Goal: Use online tool/utility: Utilize a website feature to perform a specific function

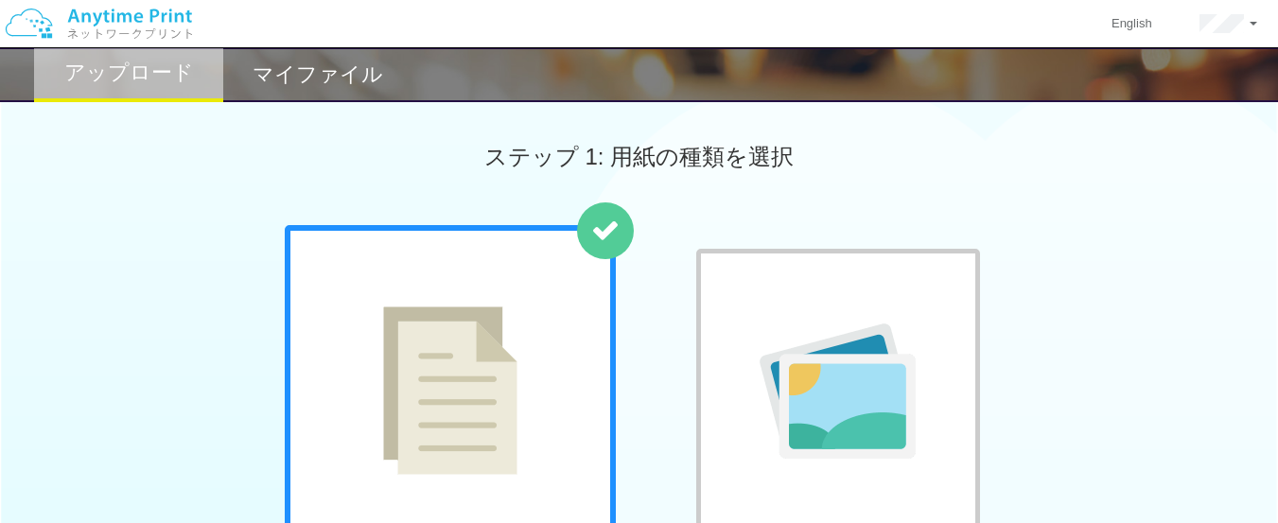
click at [554, 306] on div at bounding box center [450, 390] width 331 height 331
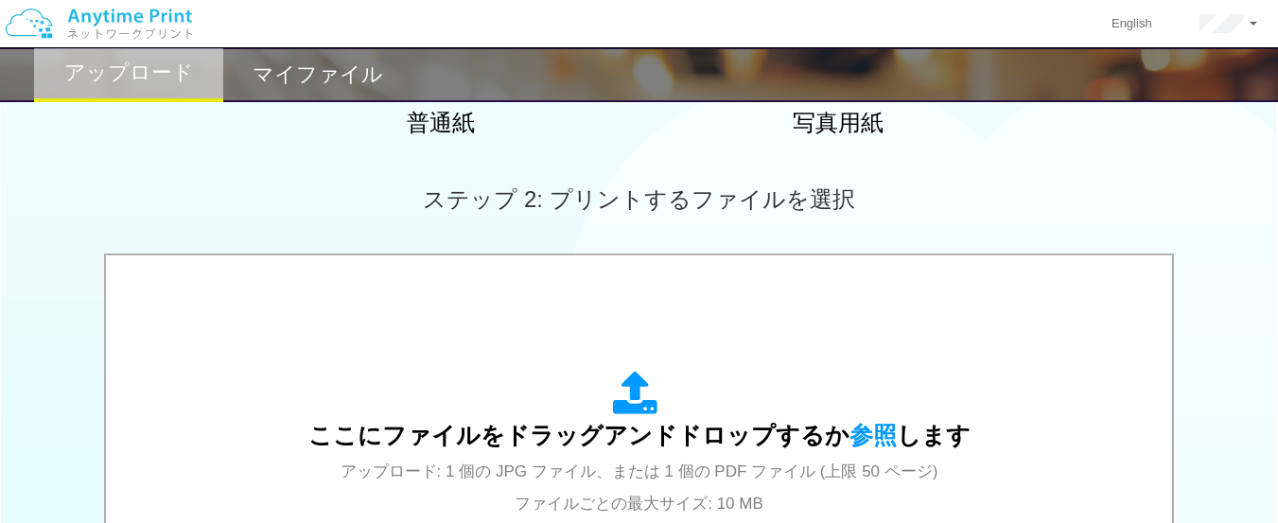
scroll to position [473, 0]
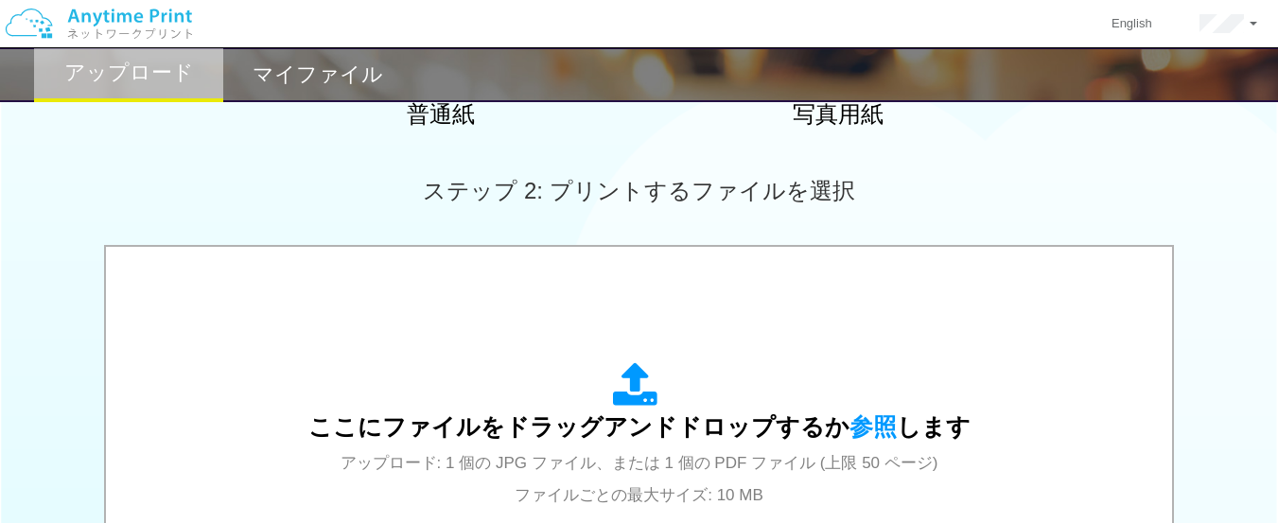
click at [866, 421] on span "参照" at bounding box center [872, 426] width 47 height 26
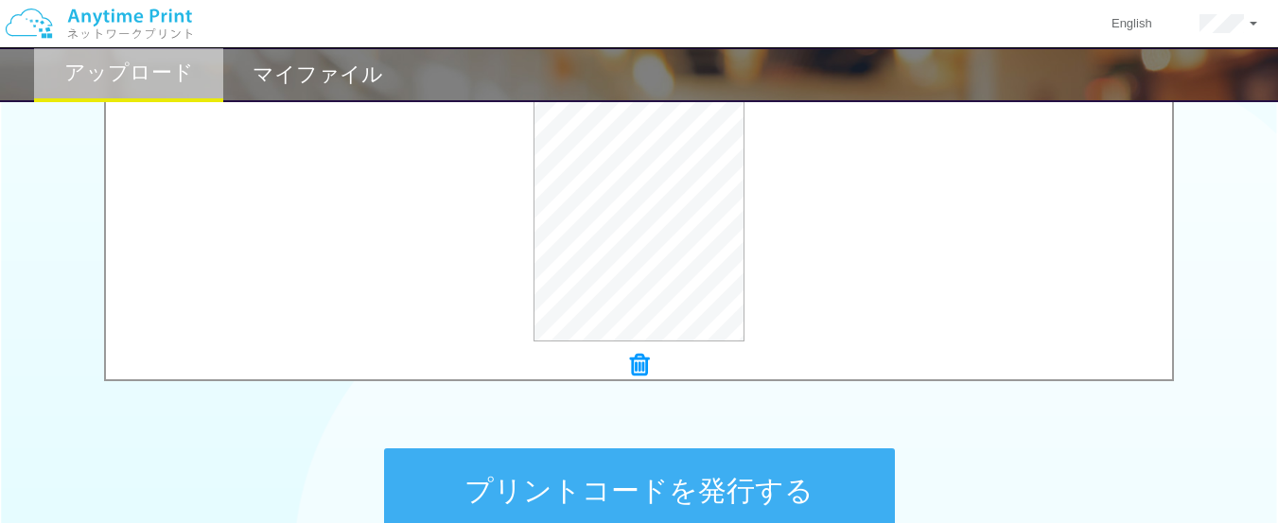
scroll to position [851, 0]
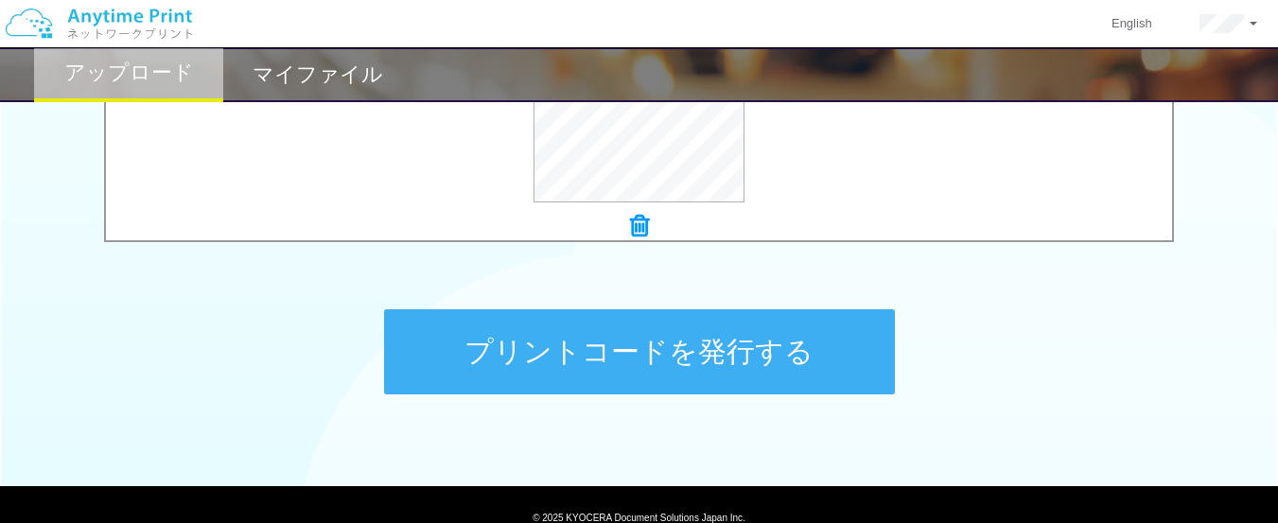
click at [562, 331] on button "プリントコードを発行する" at bounding box center [639, 351] width 511 height 85
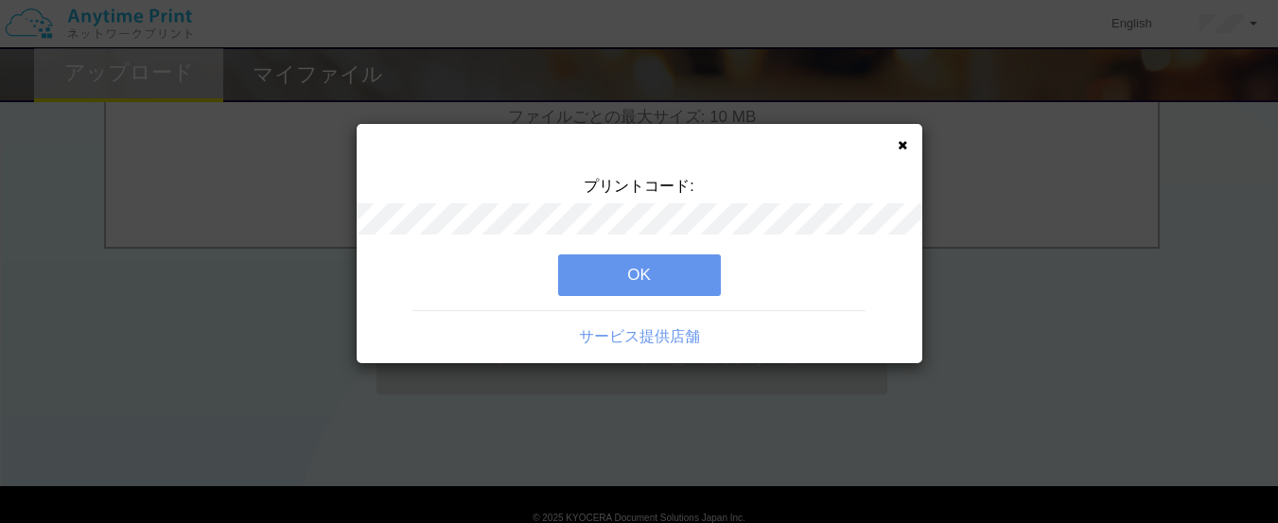
scroll to position [0, 0]
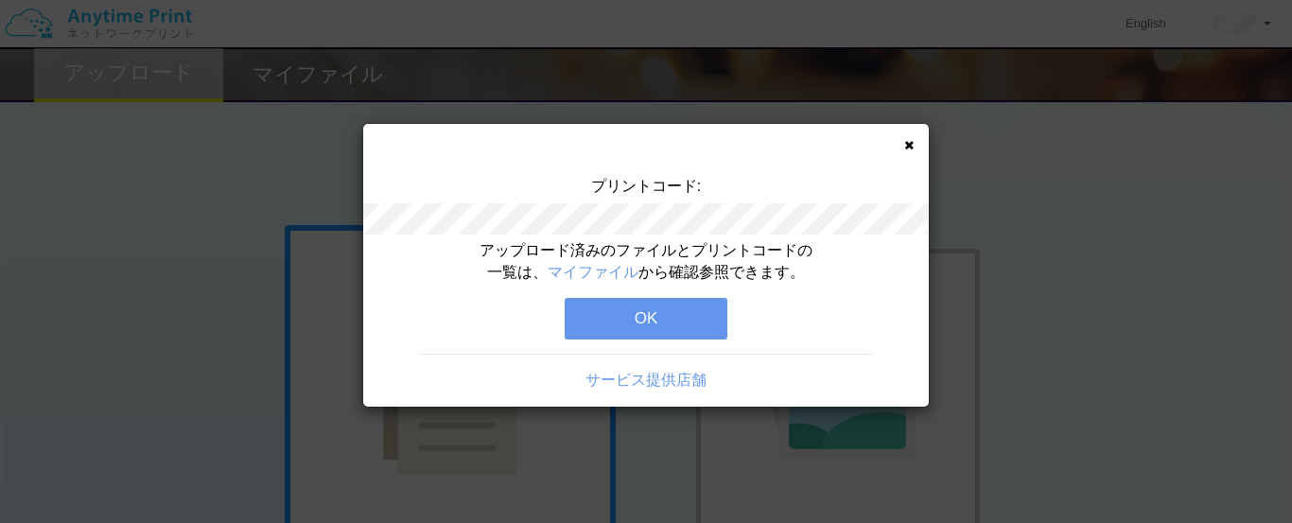
click at [582, 329] on button "OK" at bounding box center [646, 319] width 163 height 42
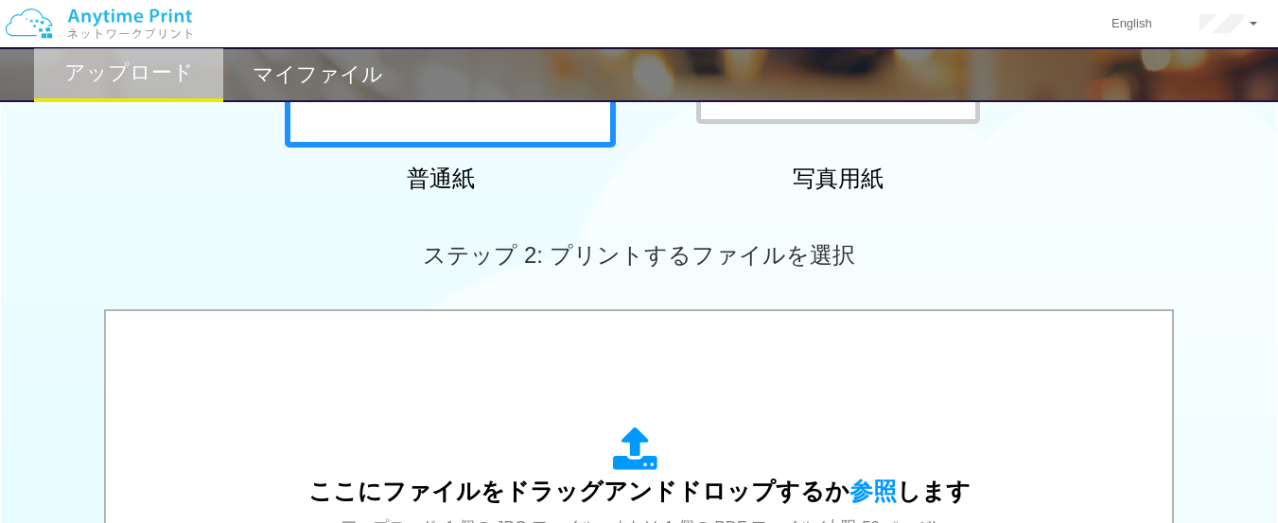
scroll to position [473, 0]
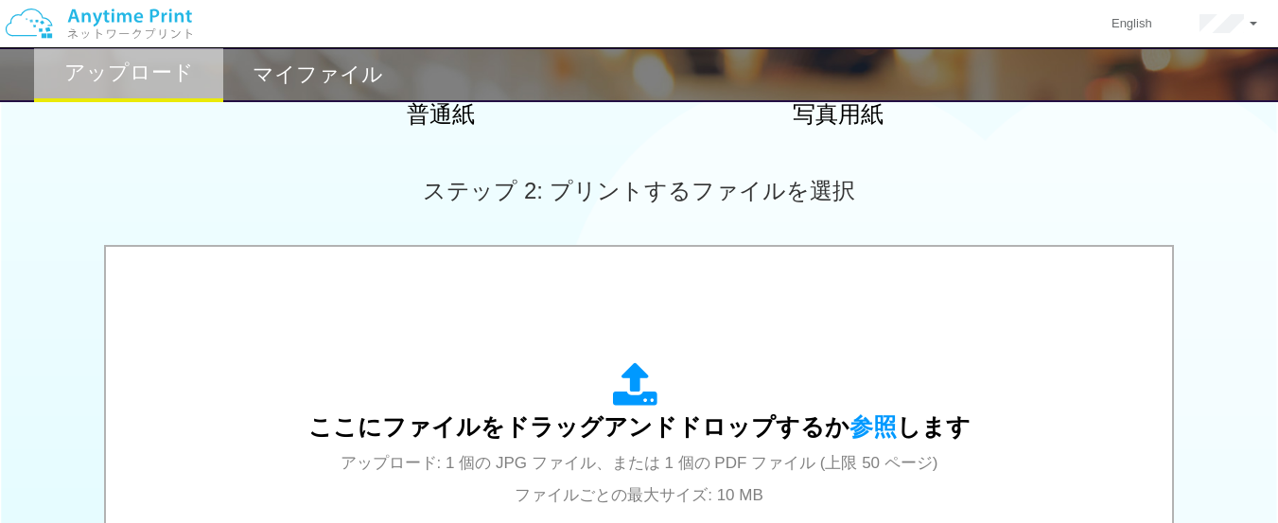
click at [882, 422] on span "参照" at bounding box center [872, 426] width 47 height 26
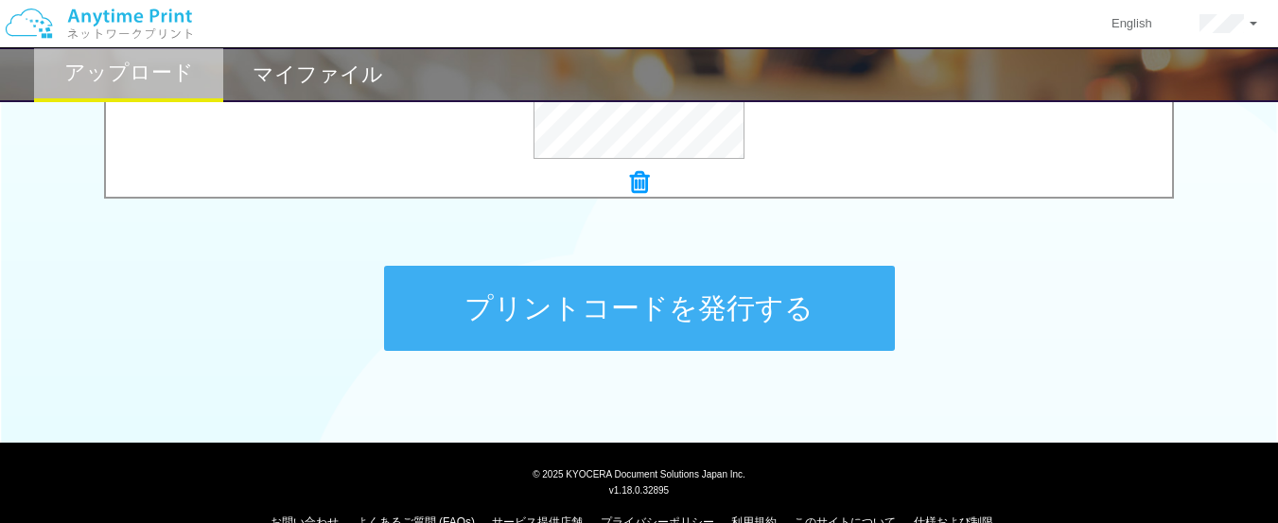
scroll to position [916, 0]
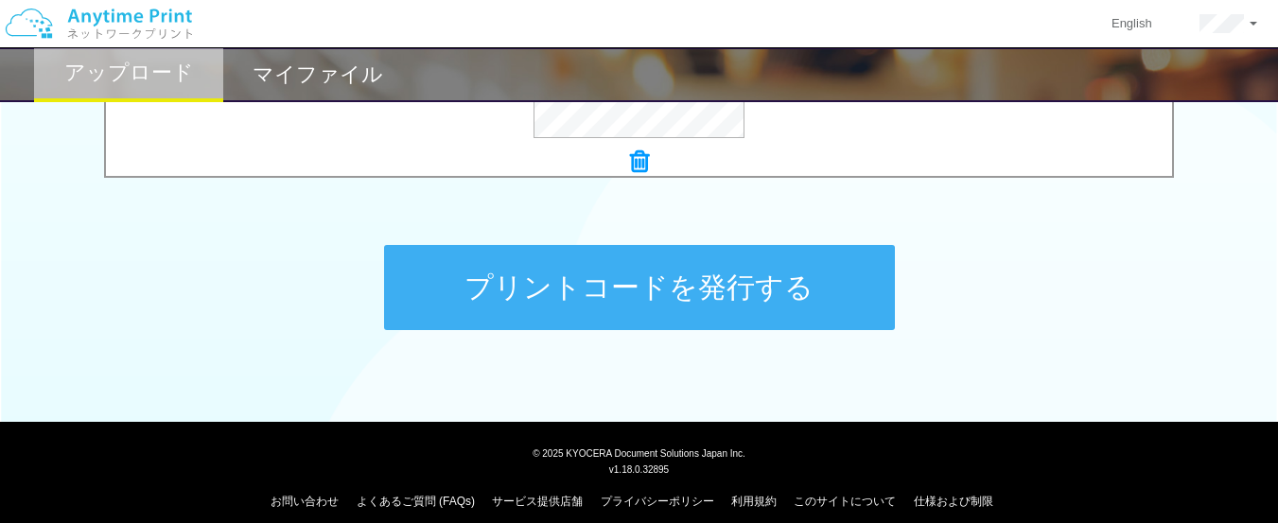
click at [460, 271] on button "プリントコードを発行する" at bounding box center [639, 287] width 511 height 85
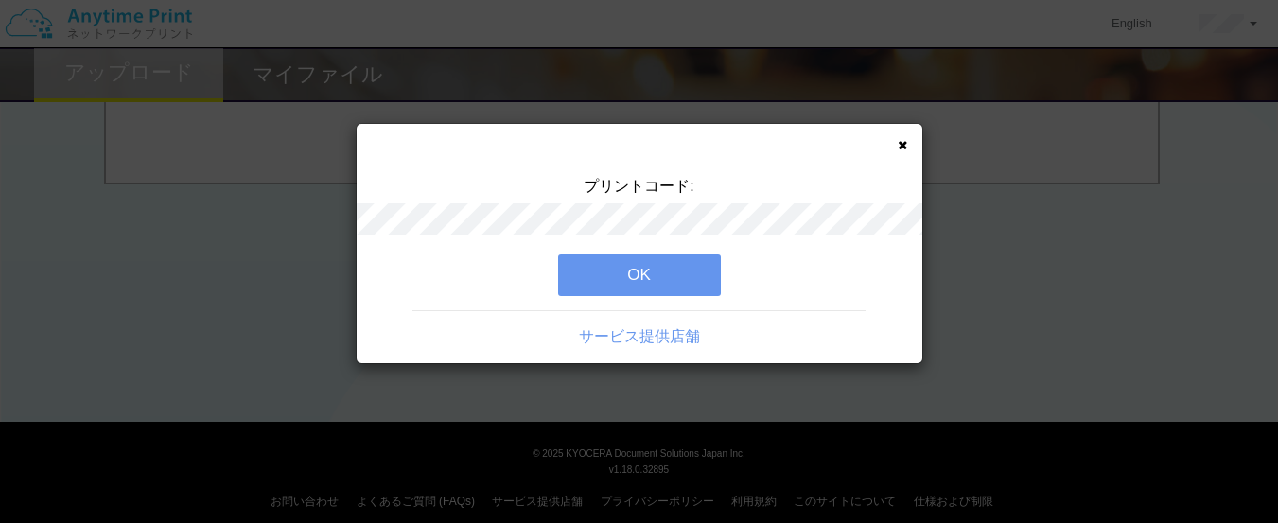
scroll to position [0, 0]
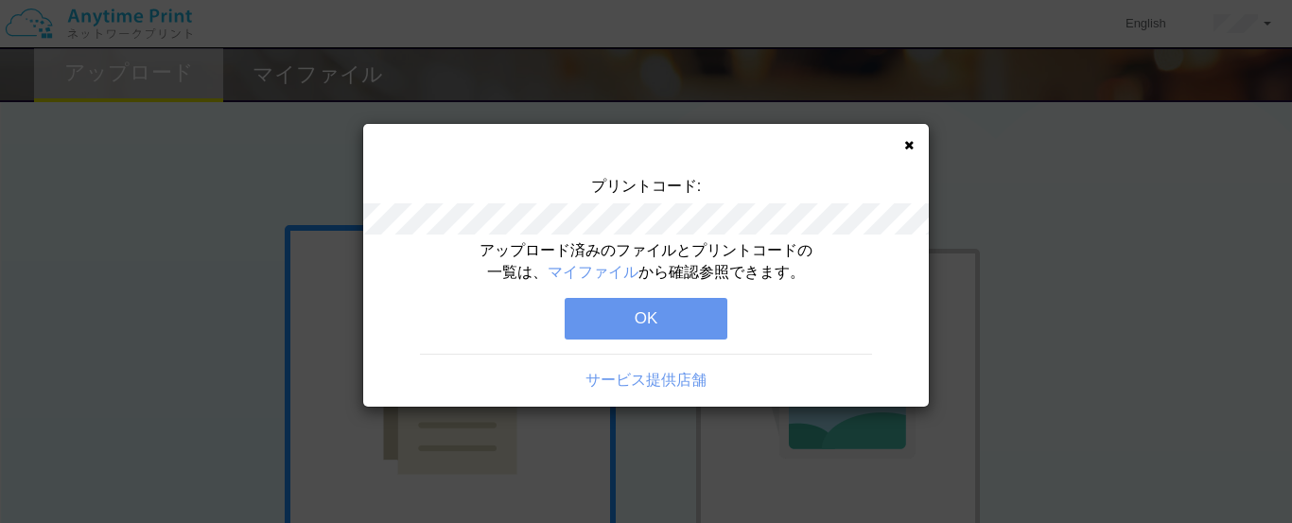
click at [571, 309] on button "OK" at bounding box center [646, 319] width 163 height 42
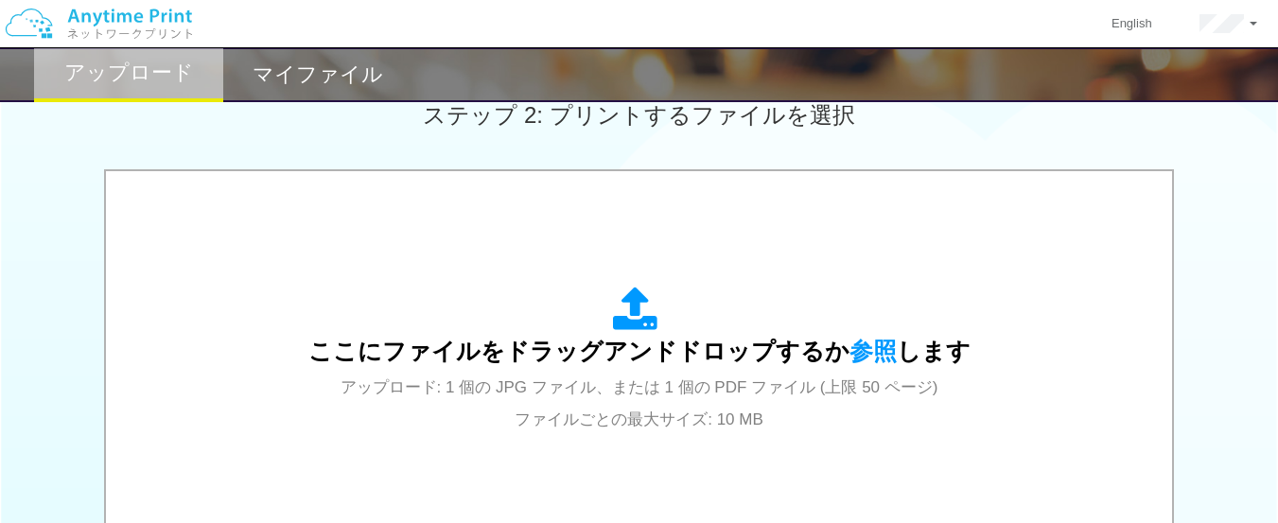
scroll to position [567, 0]
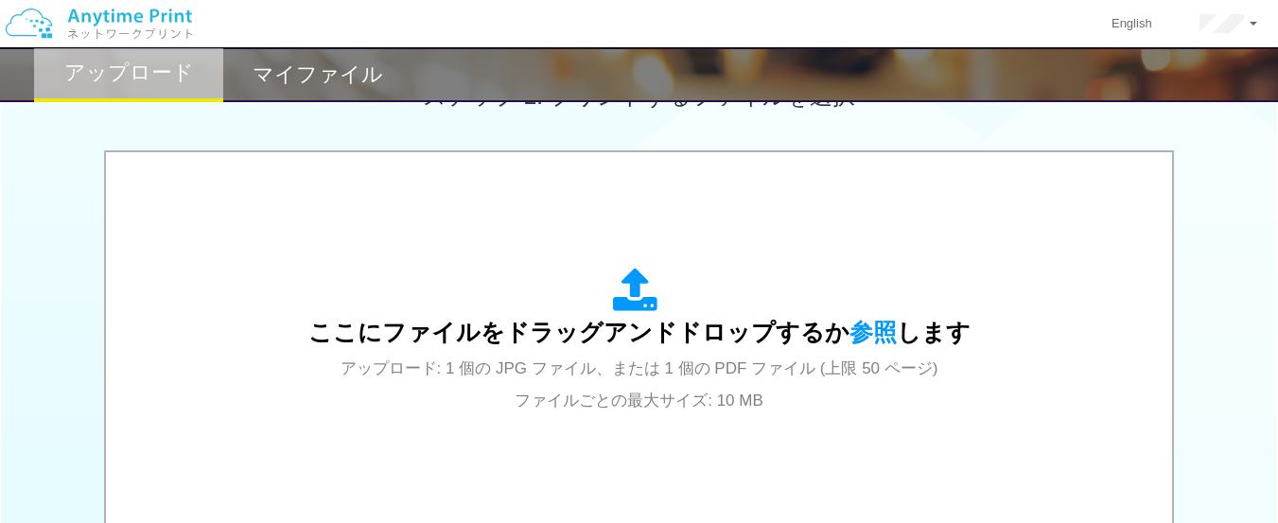
click at [864, 332] on span "参照" at bounding box center [872, 332] width 47 height 26
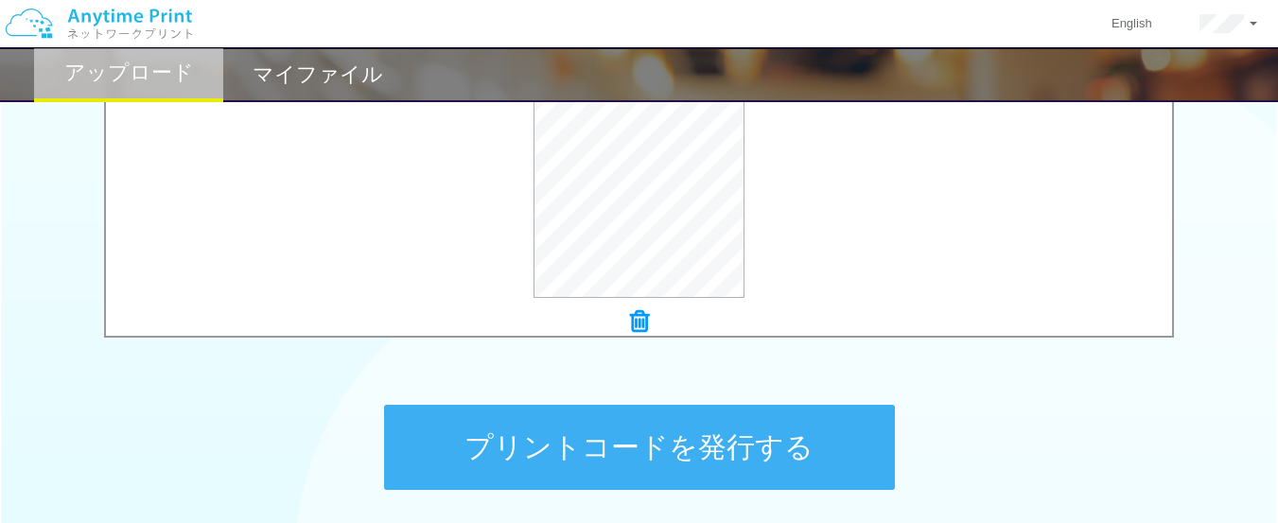
scroll to position [757, 0]
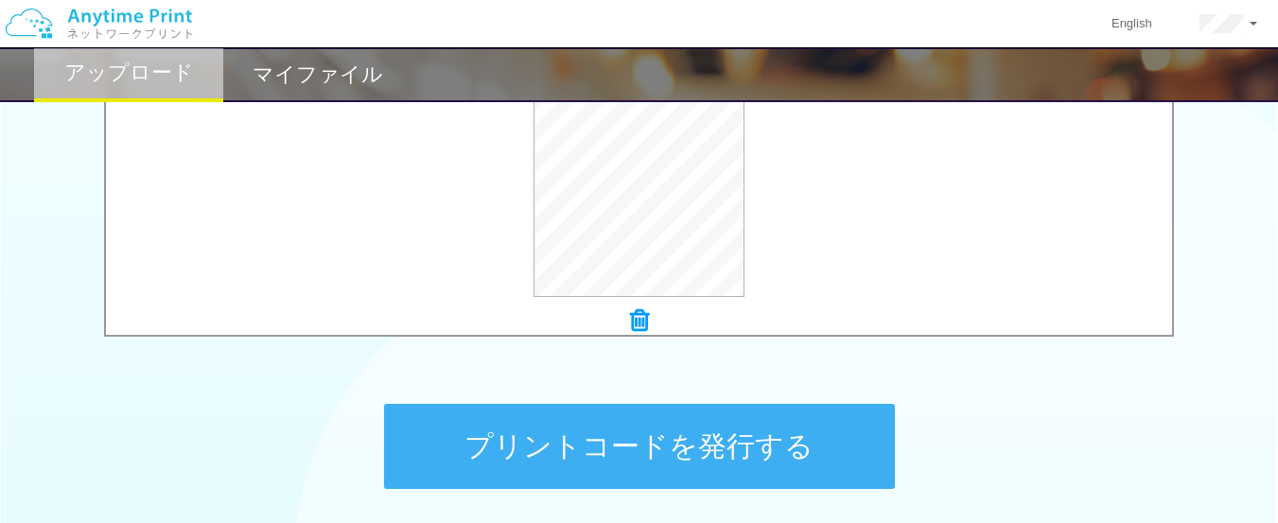
click at [720, 436] on button "プリントコードを発行する" at bounding box center [639, 446] width 511 height 85
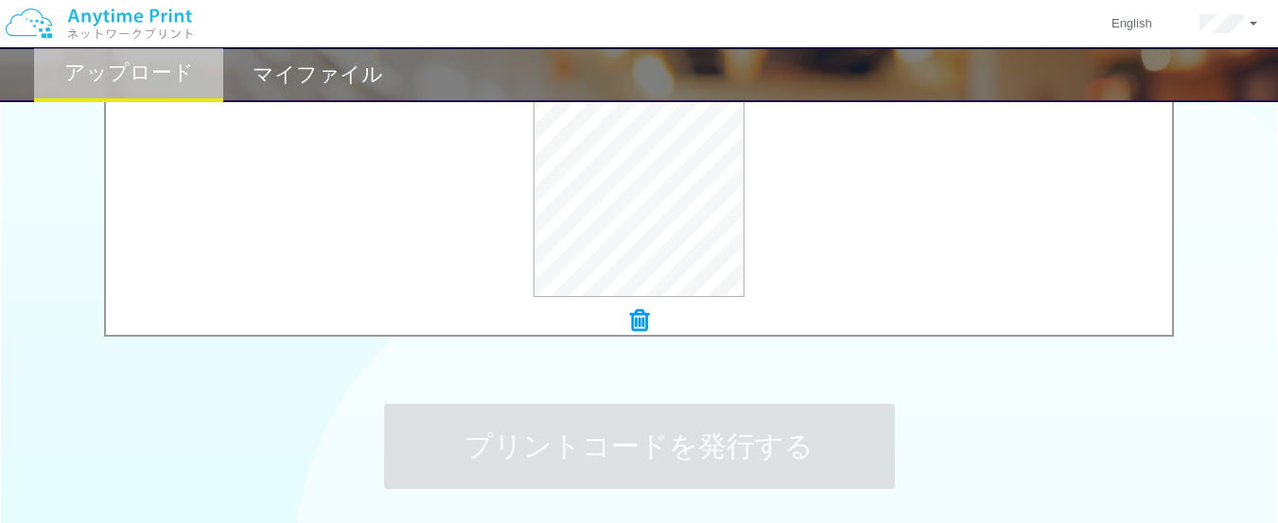
scroll to position [0, 0]
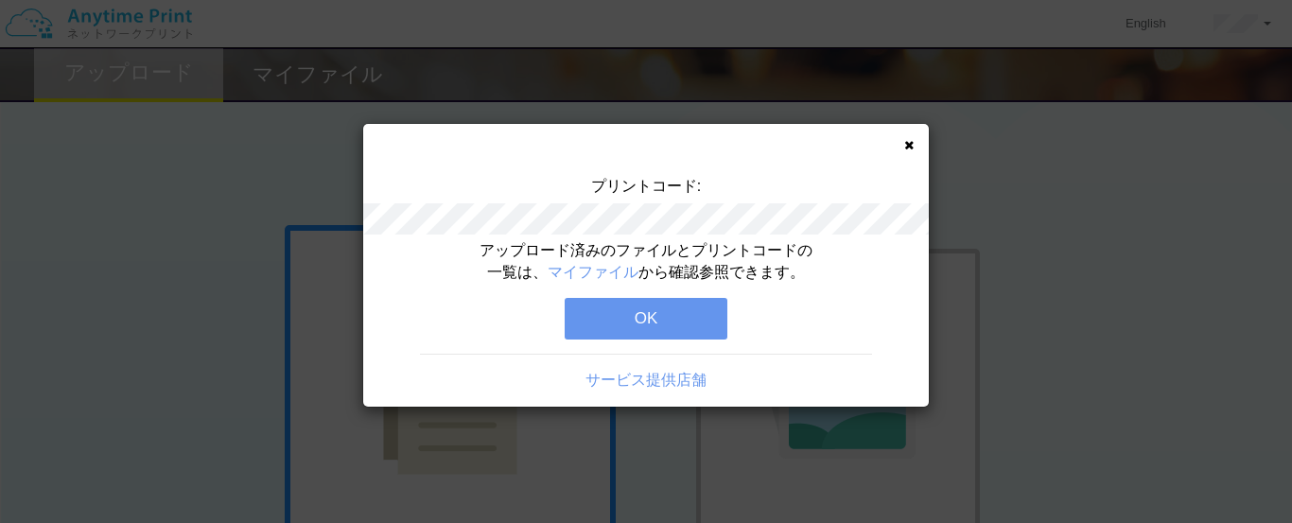
click at [660, 314] on button "OK" at bounding box center [646, 319] width 163 height 42
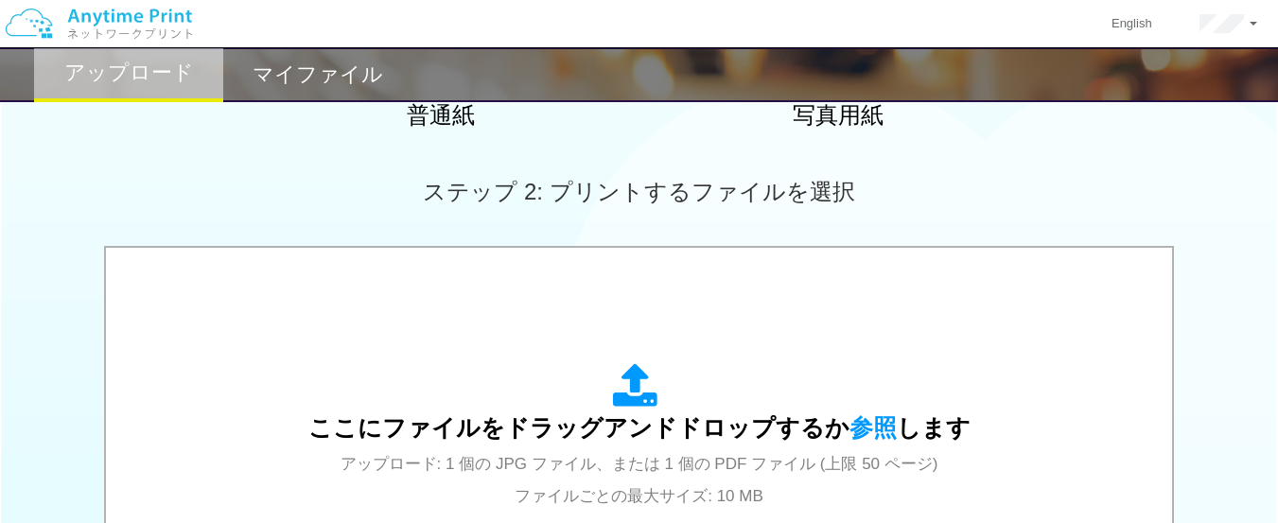
scroll to position [473, 0]
click at [856, 434] on span "参照" at bounding box center [872, 426] width 47 height 26
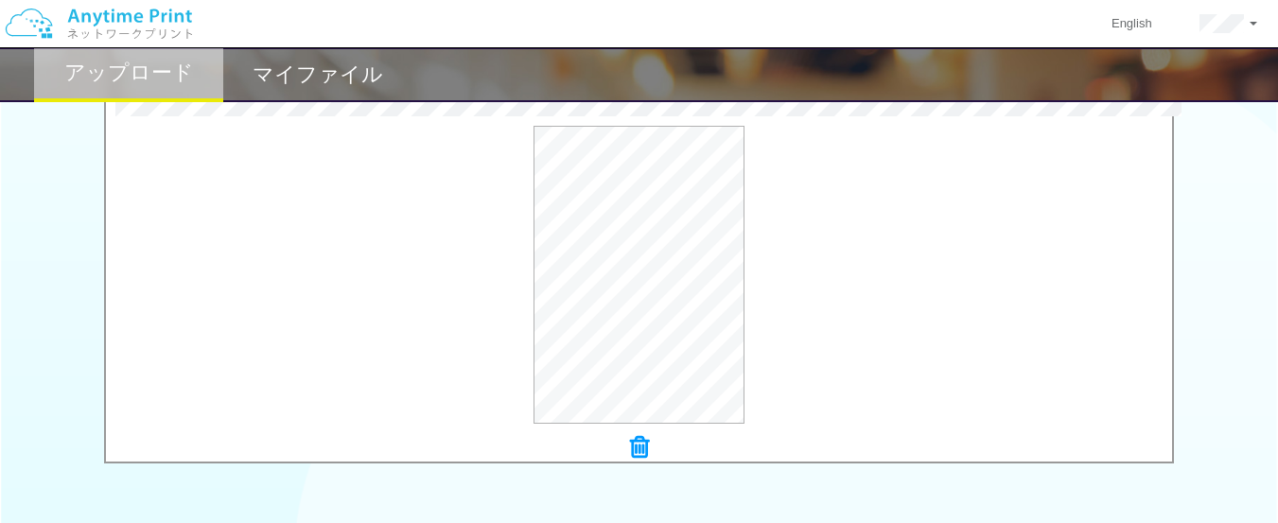
scroll to position [757, 0]
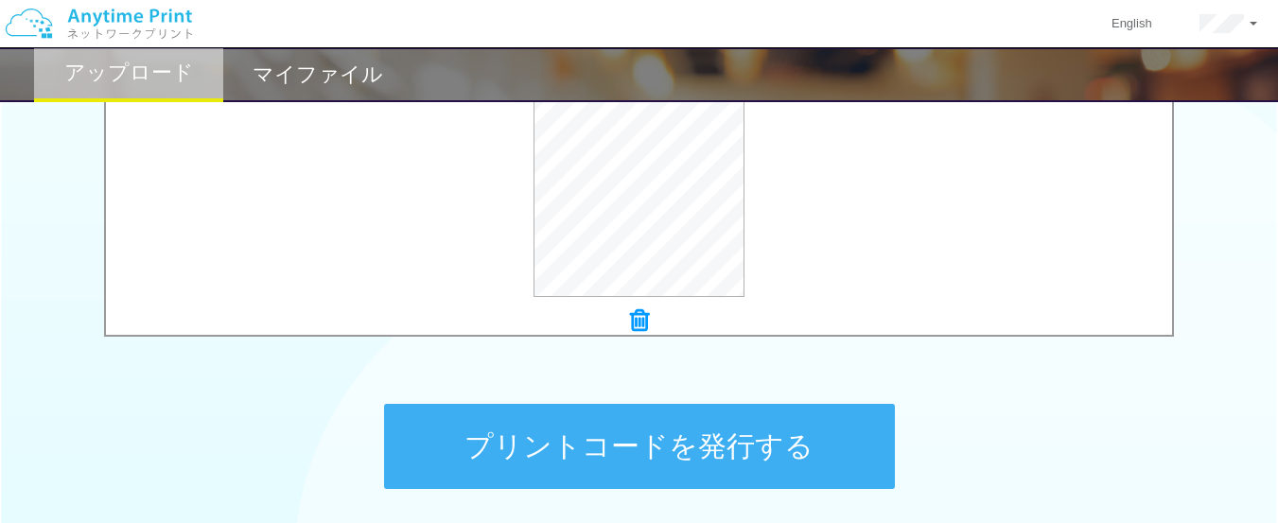
click at [550, 470] on button "プリントコードを発行する" at bounding box center [639, 446] width 511 height 85
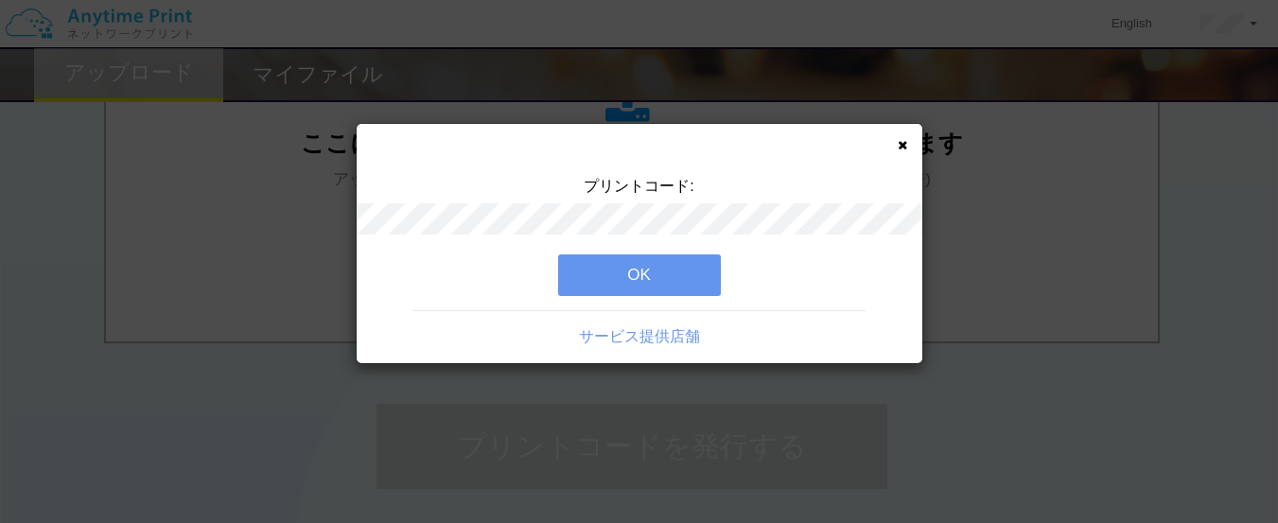
scroll to position [0, 0]
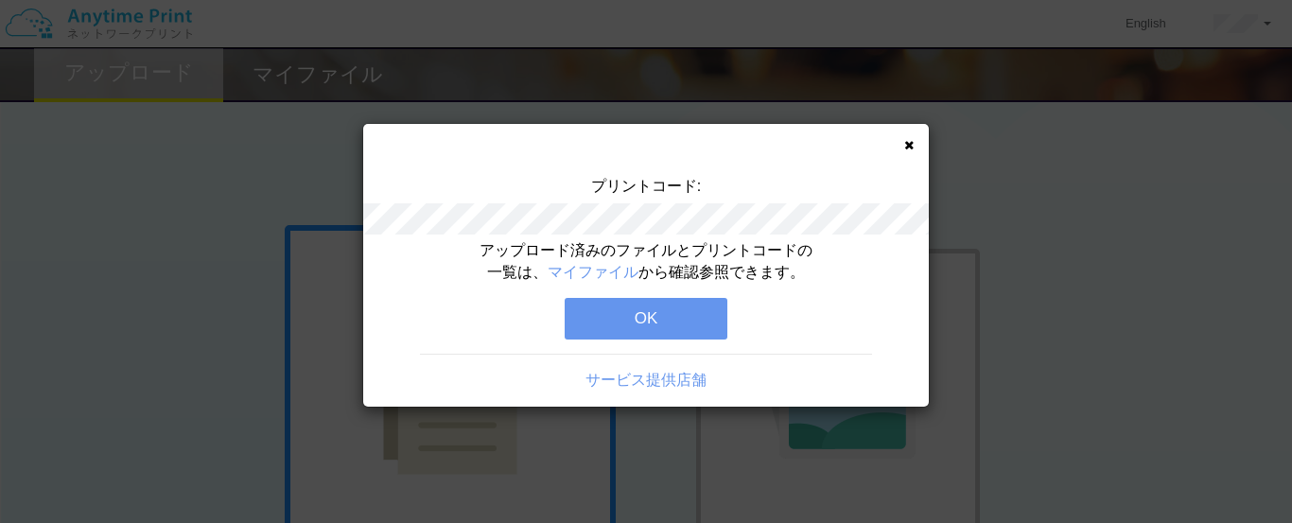
click at [632, 317] on button "OK" at bounding box center [646, 319] width 163 height 42
